Goal: Obtain resource: Obtain resource

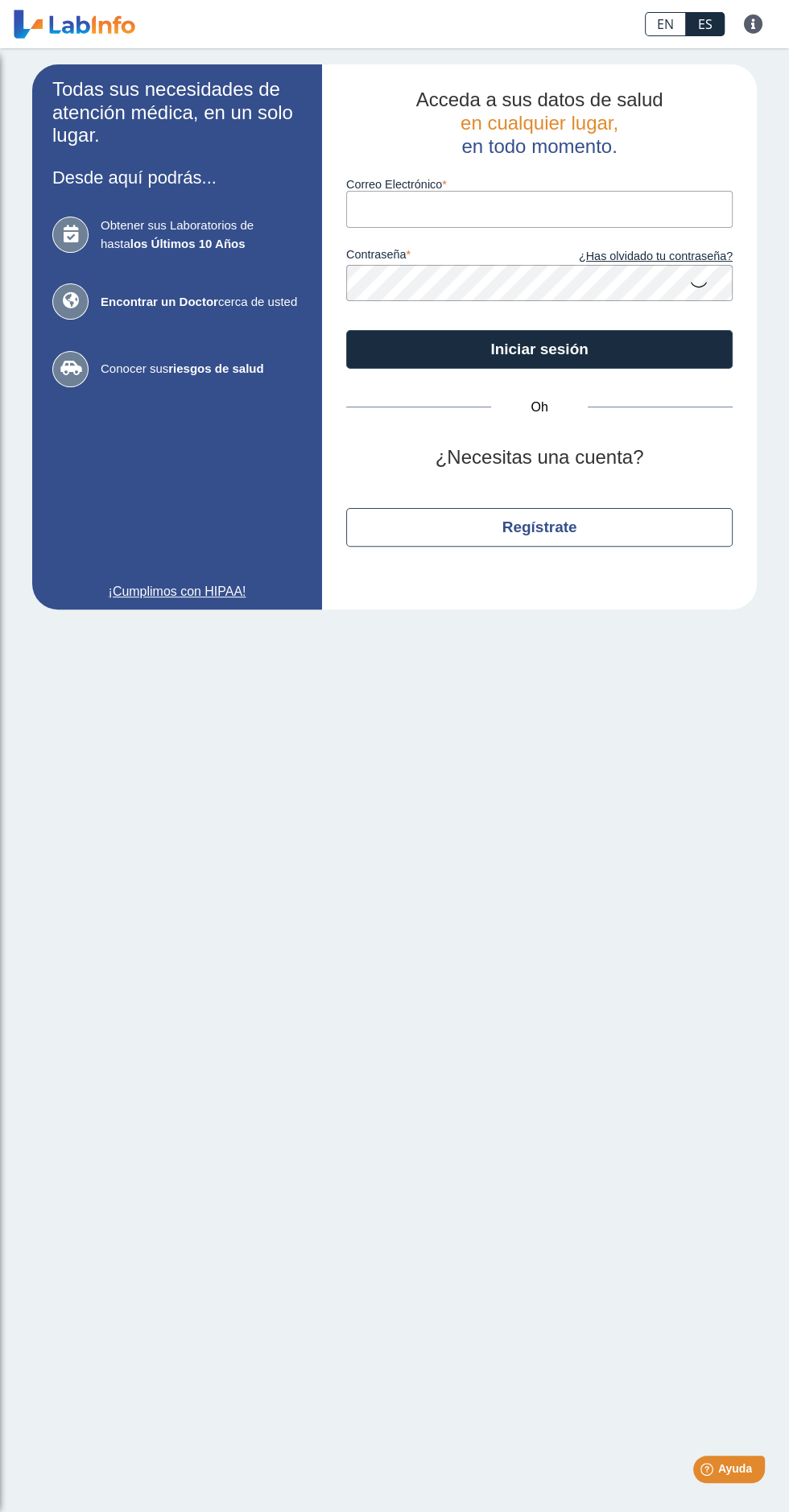
click at [624, 640] on main "Todas sus necesidades de atención médica, en un solo lugar. Desde aquí podrás..…" at bounding box center [394, 781] width 789 height 1464
click at [253, 249] on span "Obtener sus Laboratorios de hasta los Últimos 10 Años" at bounding box center [201, 234] width 201 height 36
click at [763, 24] on link at bounding box center [754, 24] width 39 height 19
